Goal: Contribute content: Add original content to the website for others to see

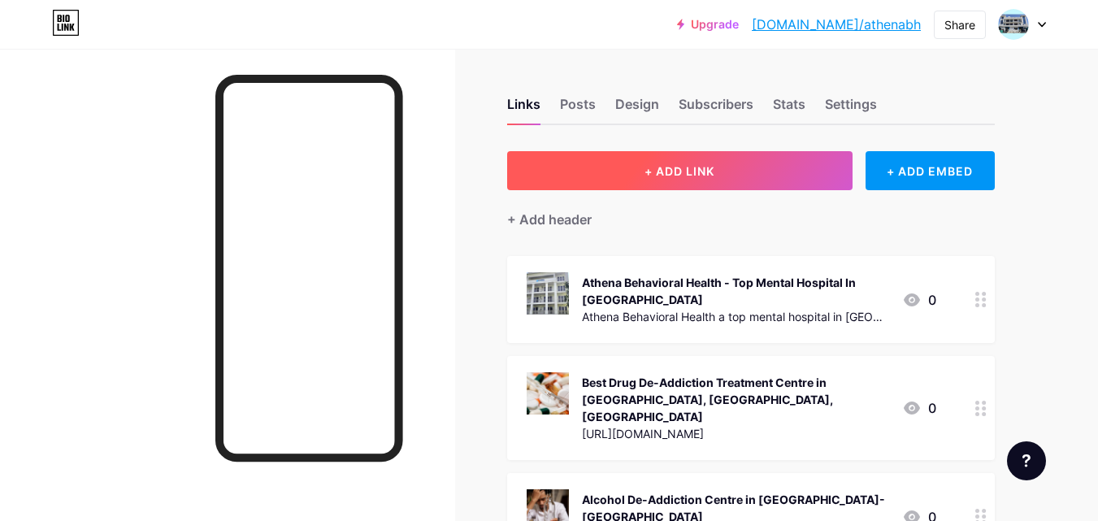
click at [606, 182] on button "+ ADD LINK" at bounding box center [679, 170] width 345 height 39
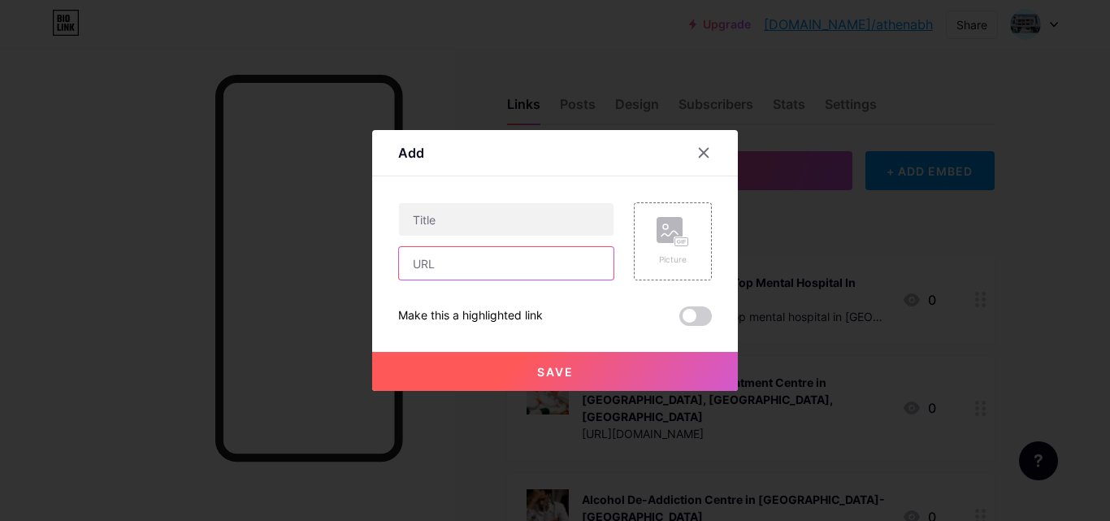
click at [504, 261] on input "text" at bounding box center [506, 263] width 215 height 33
paste input "[URL][DOMAIN_NAME][MEDICAL_DATA]"
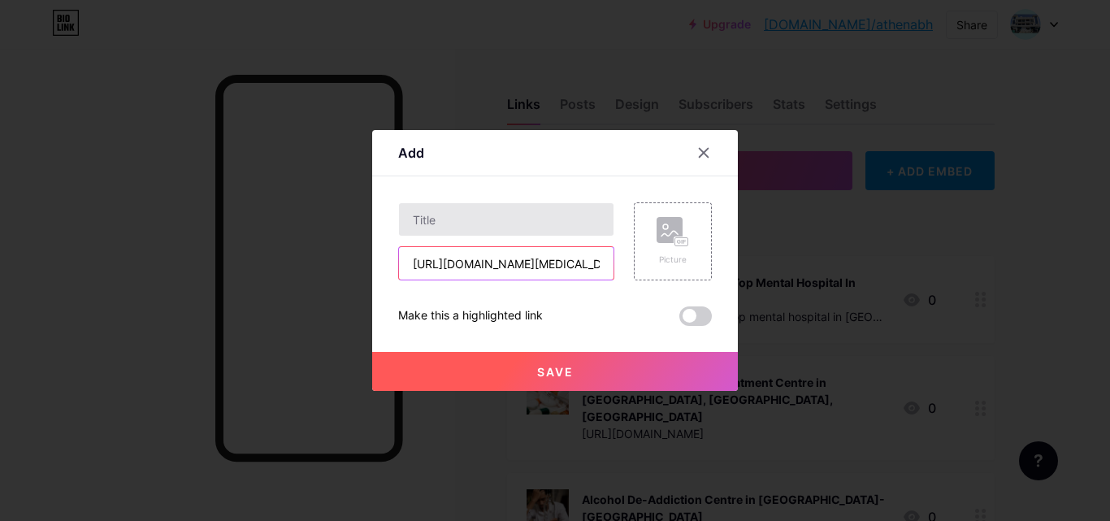
scroll to position [0, 197]
type input "[URL][DOMAIN_NAME][MEDICAL_DATA]"
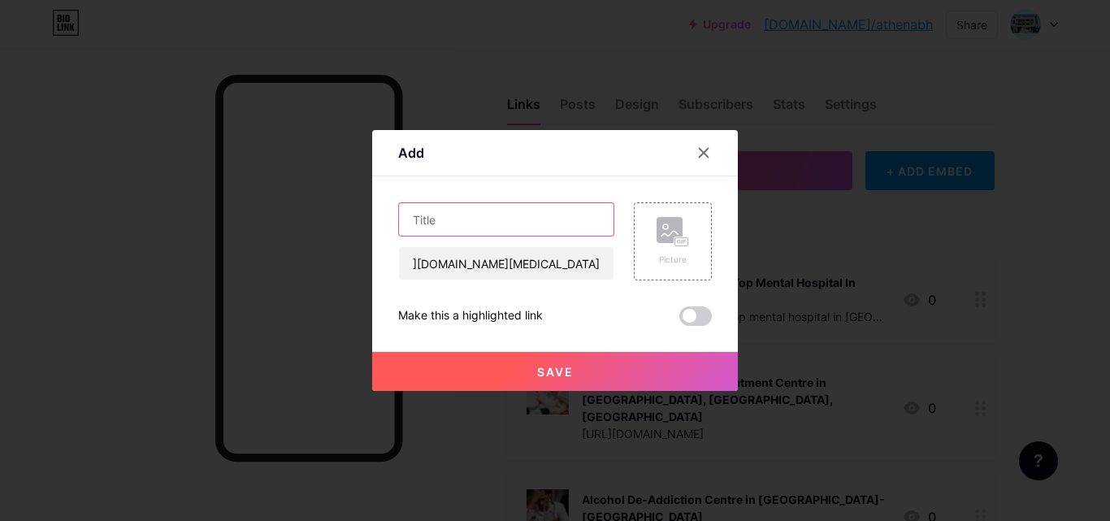
scroll to position [0, 0]
click at [448, 212] on input "text" at bounding box center [506, 219] width 215 height 33
click at [456, 202] on div "Content YouTube Play YouTube video without leaving your page. ADD Vimeo Play Vi…" at bounding box center [555, 251] width 314 height 150
click at [462, 225] on input "text" at bounding box center [506, 219] width 215 height 33
paste input "Leading [MEDICAL_DATA] treatment center in [GEOGRAPHIC_DATA]."
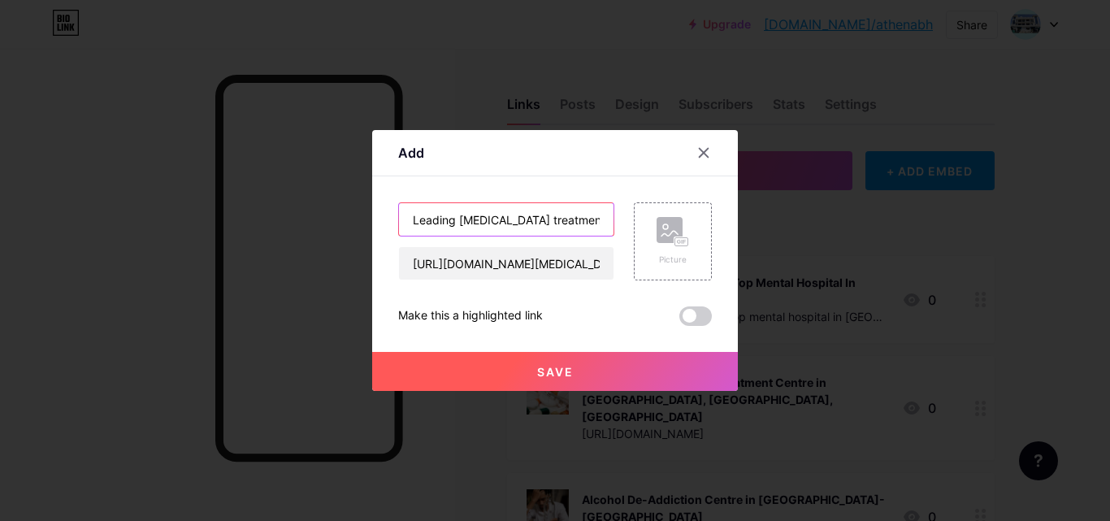
scroll to position [0, 93]
type input "Leading [MEDICAL_DATA] treatment center in [GEOGRAPHIC_DATA]."
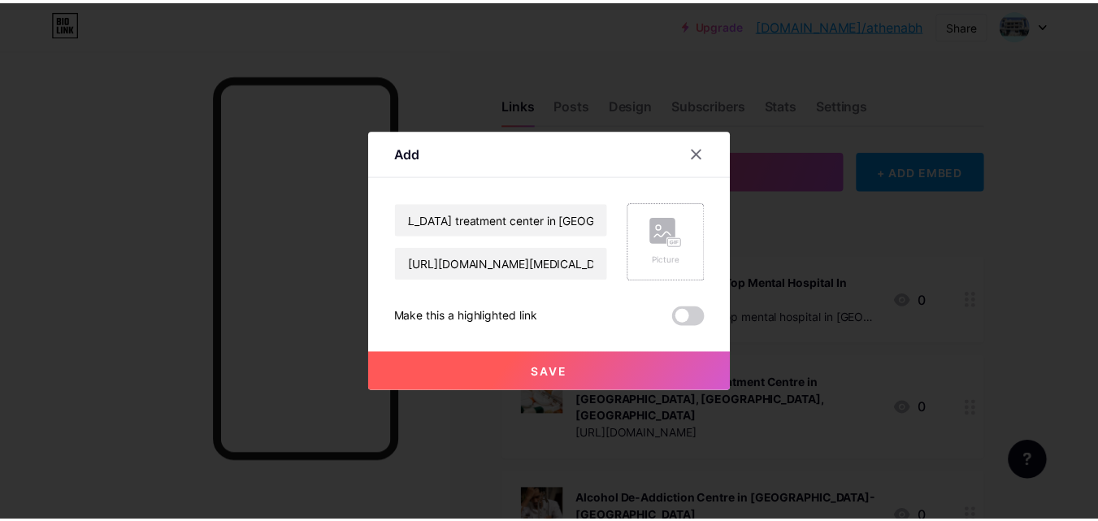
scroll to position [0, 0]
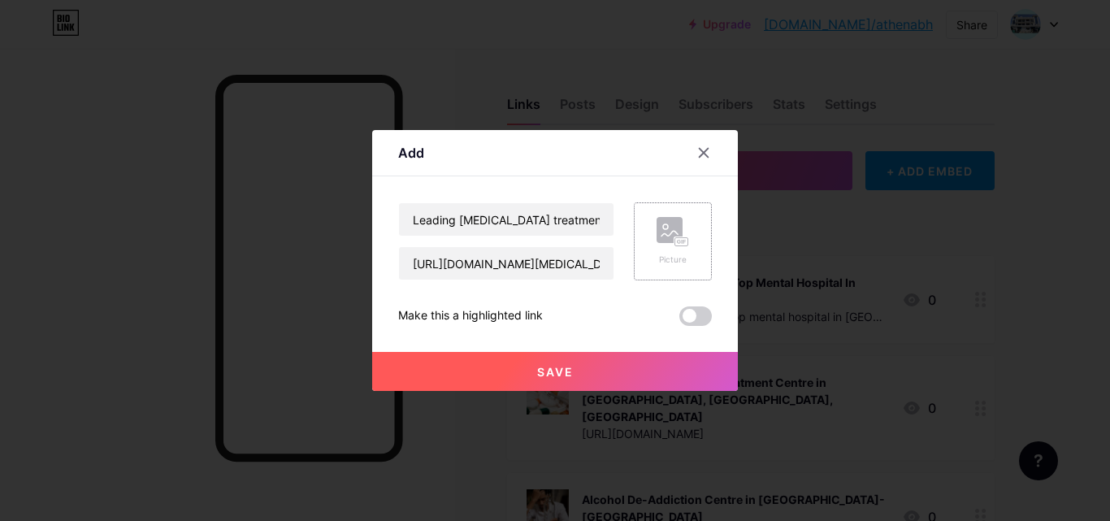
click at [661, 241] on rect at bounding box center [670, 230] width 26 height 26
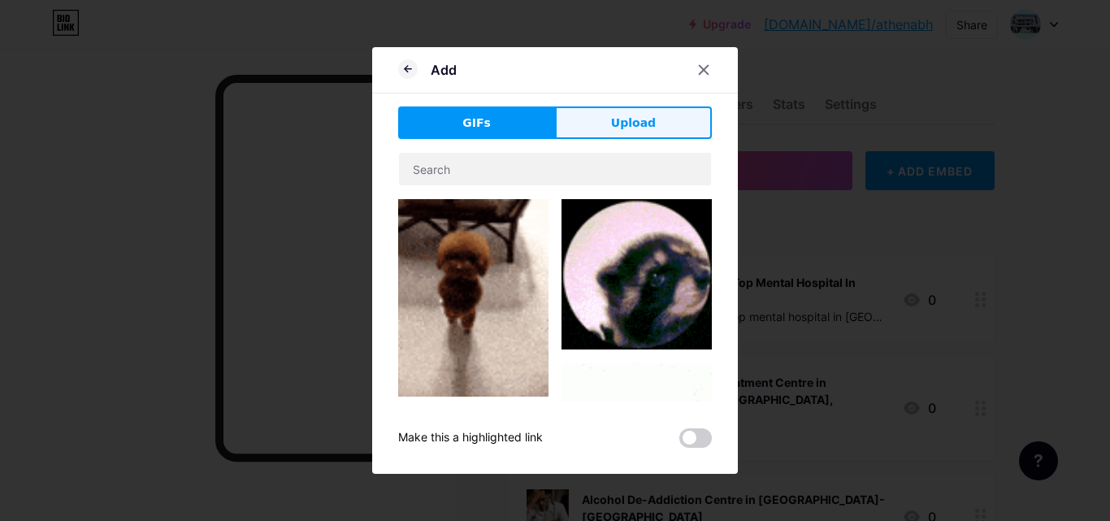
click at [629, 131] on span "Upload" at bounding box center [633, 123] width 45 height 17
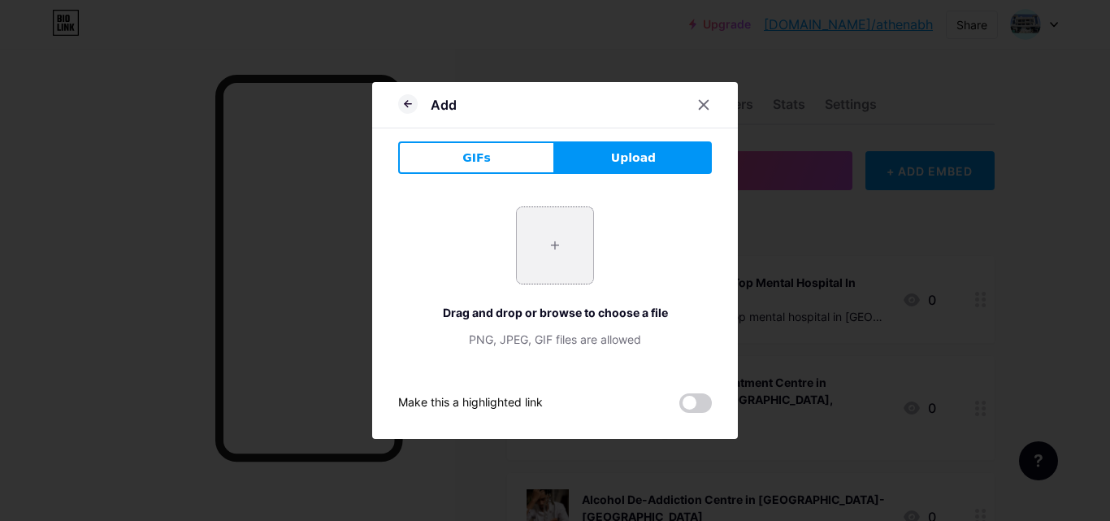
click at [559, 224] on input "file" at bounding box center [555, 245] width 76 height 76
type input "C:\fakepath\[MEDICAL_DATA] Treatment Centre in [GEOGRAPHIC_DATA]jpg"
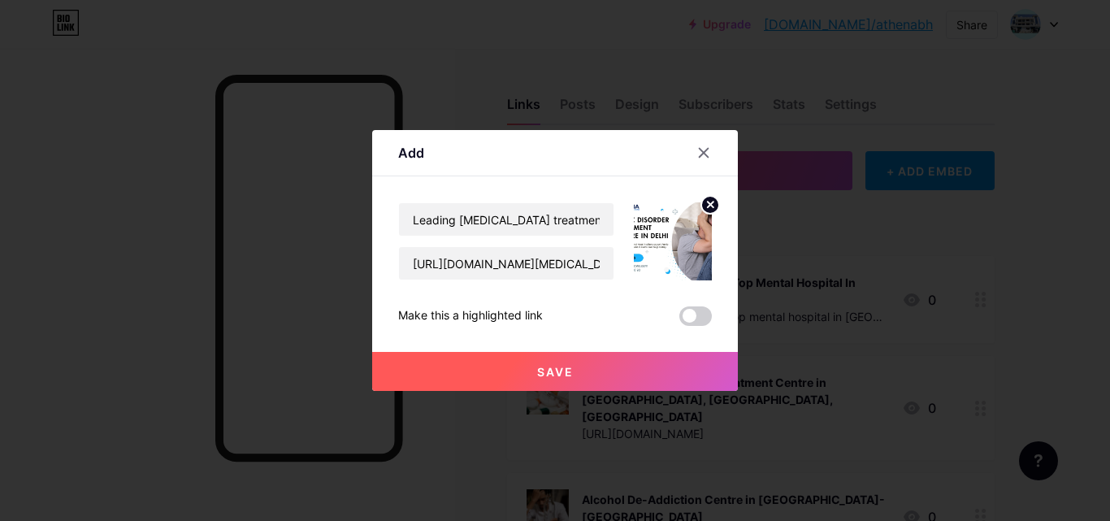
click at [544, 357] on button "Save" at bounding box center [555, 371] width 366 height 39
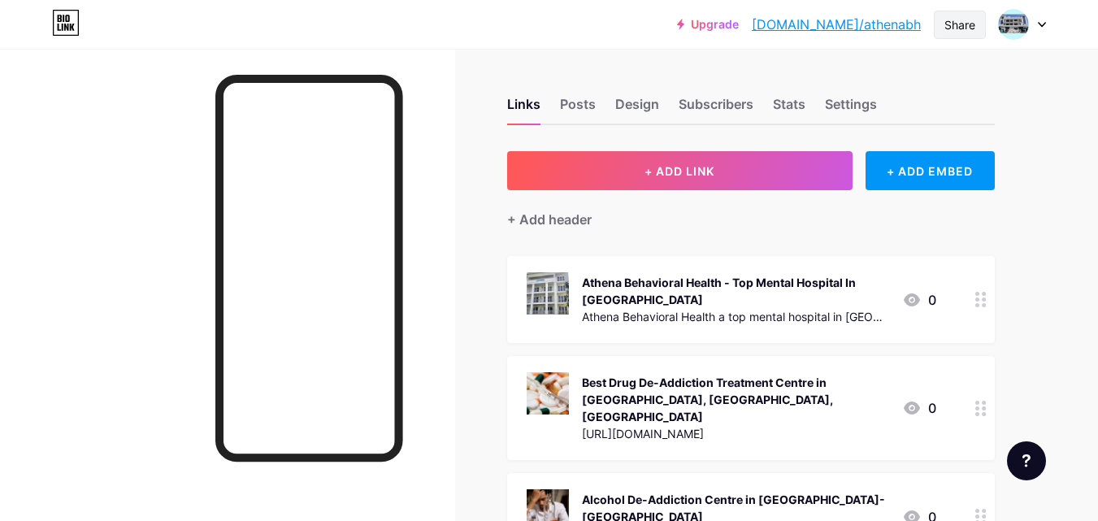
click at [963, 30] on div "Share" at bounding box center [959, 24] width 31 height 17
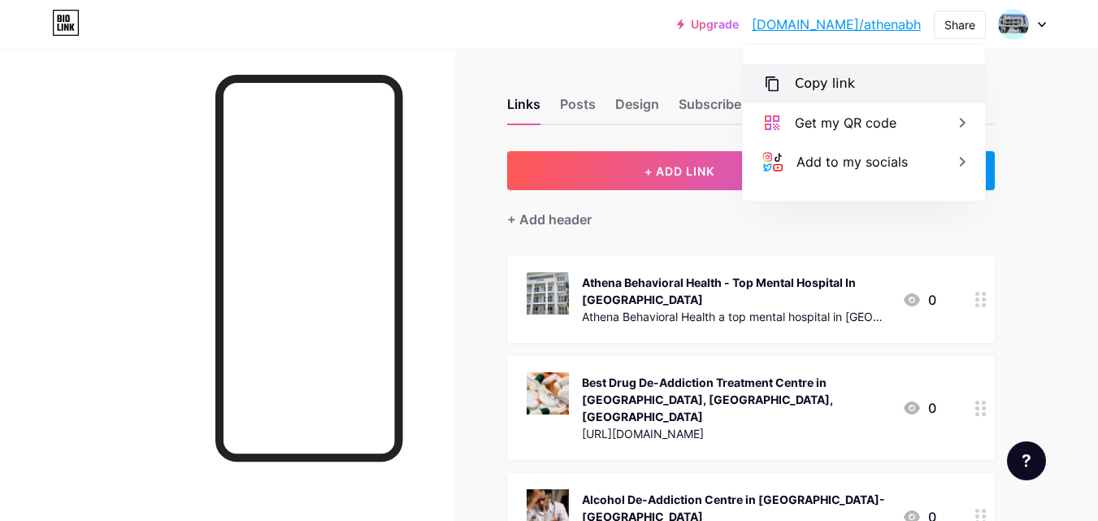
click at [860, 73] on div "Copy link" at bounding box center [864, 83] width 242 height 39
